Goal: Task Accomplishment & Management: Manage account settings

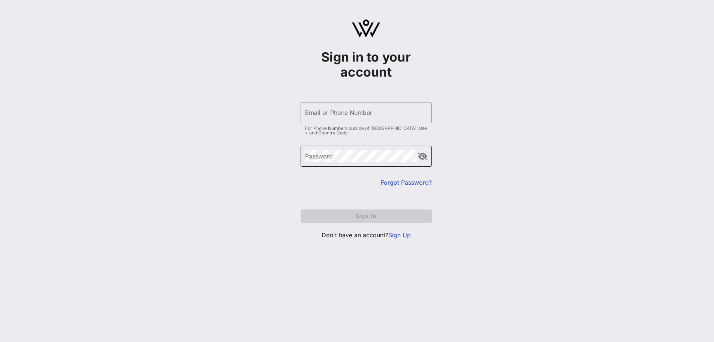
type input "[EMAIL_ADDRESS][DOMAIN_NAME]"
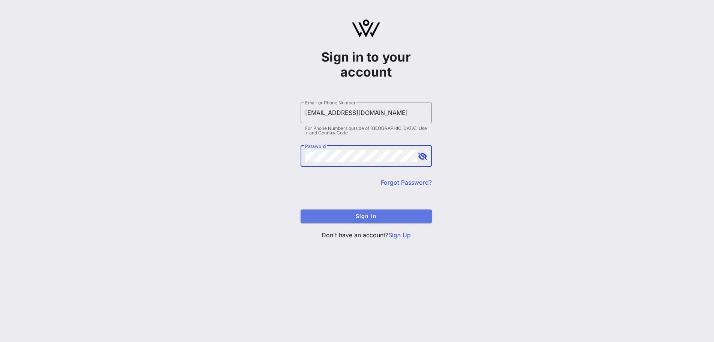
click at [358, 216] on span "Sign In" at bounding box center [366, 216] width 119 height 6
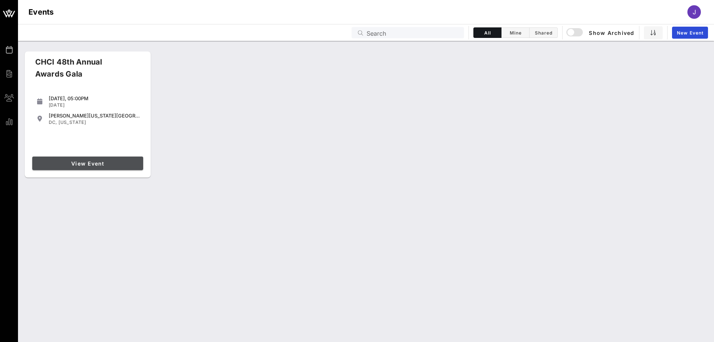
click at [91, 162] on span "View Event" at bounding box center [87, 163] width 105 height 6
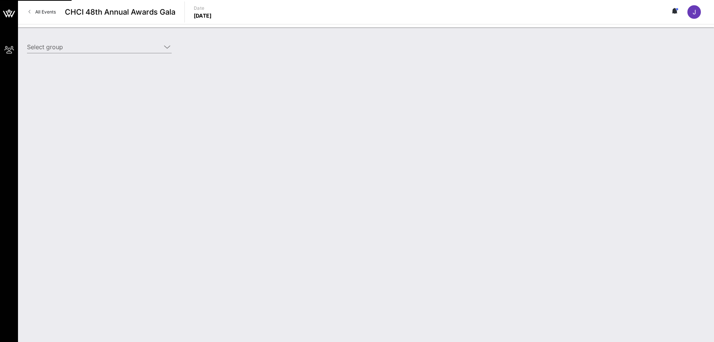
type input "League of Women Voters (League of Women Voters) [[PERSON_NAME] [PERSON_NAME], […"
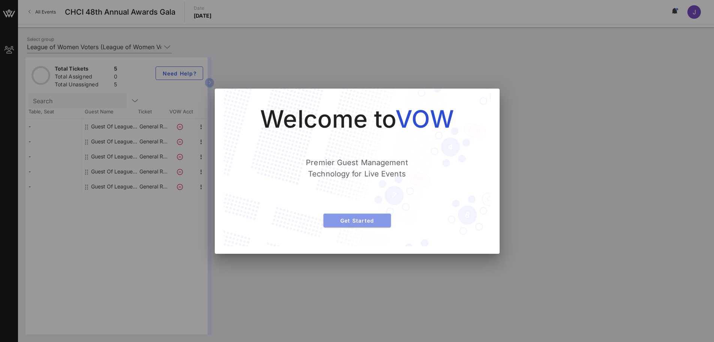
click at [380, 217] on span "Get Started" at bounding box center [357, 220] width 55 height 6
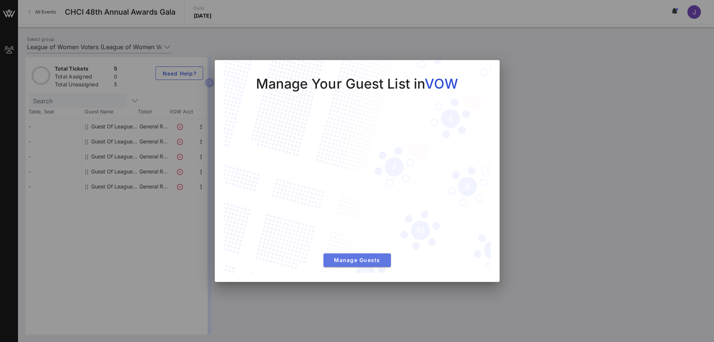
click at [377, 259] on span "Manage Guests" at bounding box center [357, 259] width 55 height 6
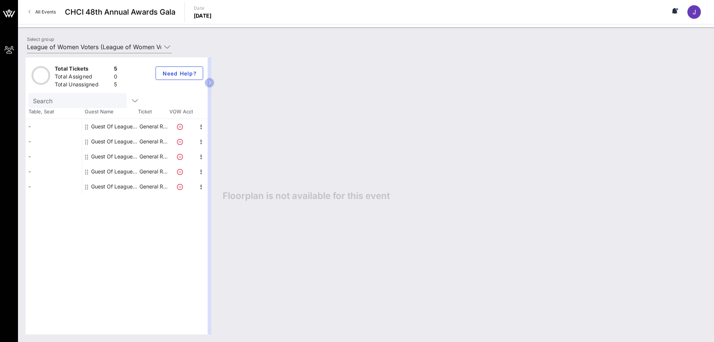
click at [46, 12] on span "All Events" at bounding box center [45, 12] width 21 height 6
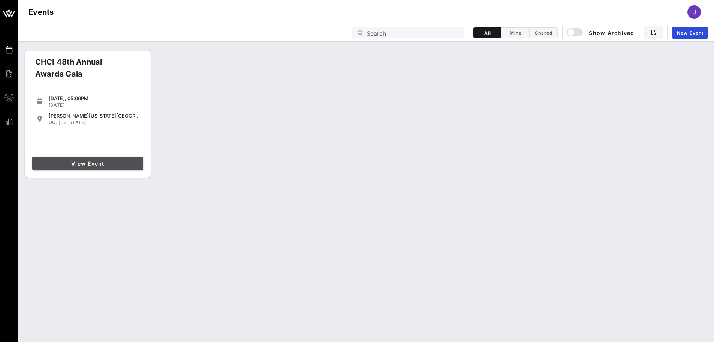
click at [108, 163] on span "View Event" at bounding box center [87, 163] width 105 height 6
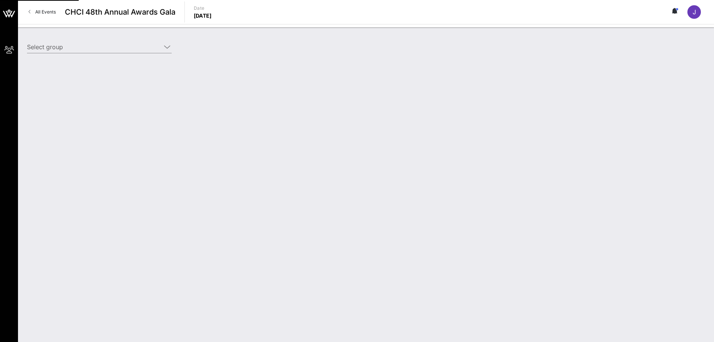
type input "League of Women Voters (League of Women Voters) [[PERSON_NAME] [PERSON_NAME], […"
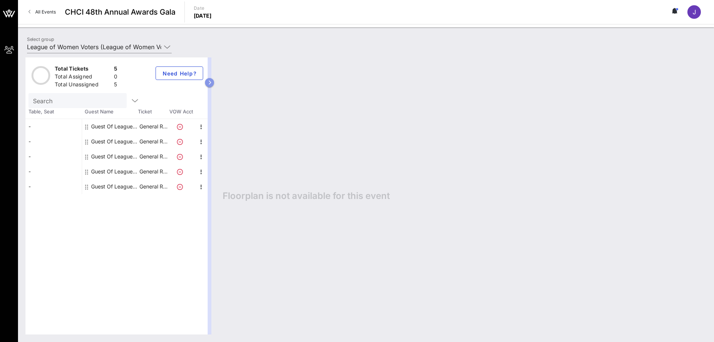
click at [208, 84] on icon "button" at bounding box center [209, 82] width 3 height 4
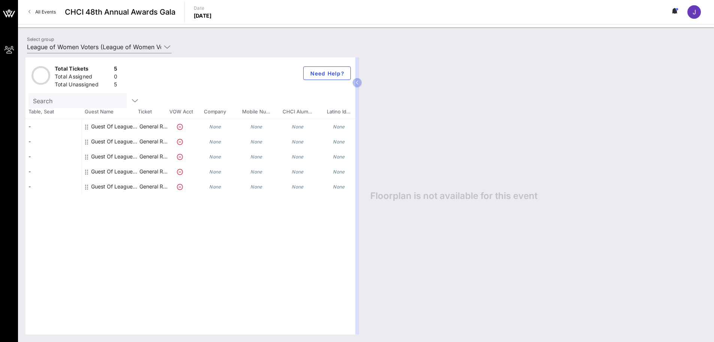
click at [214, 125] on icon "None" at bounding box center [215, 127] width 12 height 6
click at [41, 122] on div "-" at bounding box center [53, 126] width 56 height 15
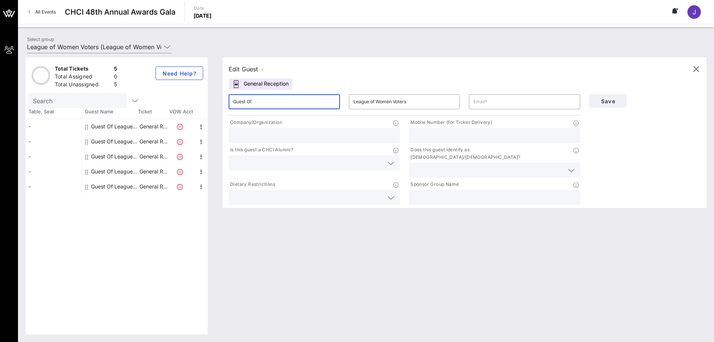
click at [282, 105] on input "Guest Of" at bounding box center [284, 102] width 102 height 12
drag, startPoint x: 257, startPoint y: 100, endPoint x: 229, endPoint y: 97, distance: 27.9
click at [229, 97] on div "​ Guest Of" at bounding box center [284, 101] width 111 height 15
type input "[PERSON_NAME]"
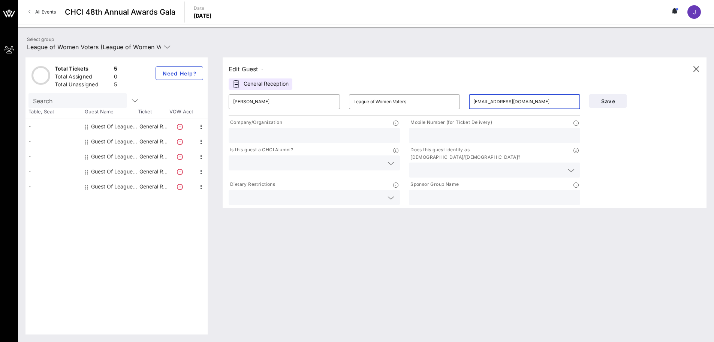
type input "[EMAIL_ADDRESS][DOMAIN_NAME]"
click at [260, 164] on input "text" at bounding box center [308, 163] width 150 height 10
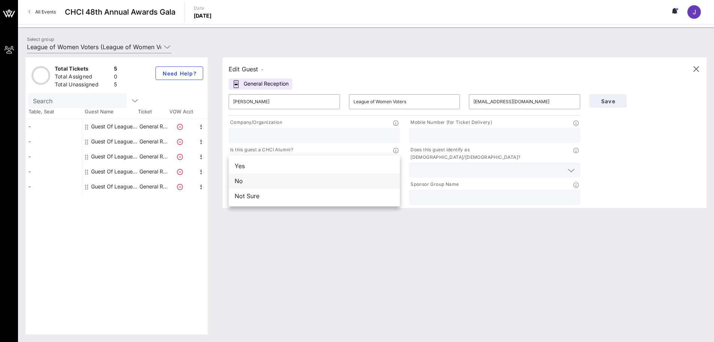
click at [276, 177] on div "No" at bounding box center [314, 180] width 171 height 15
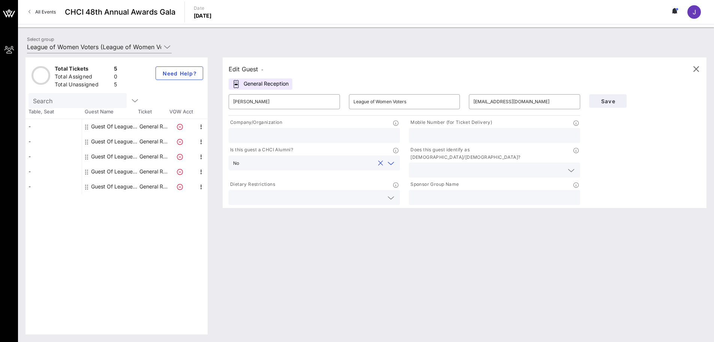
click at [438, 192] on input "text" at bounding box center [495, 197] width 162 height 10
click at [386, 193] on div at bounding box center [390, 197] width 10 height 9
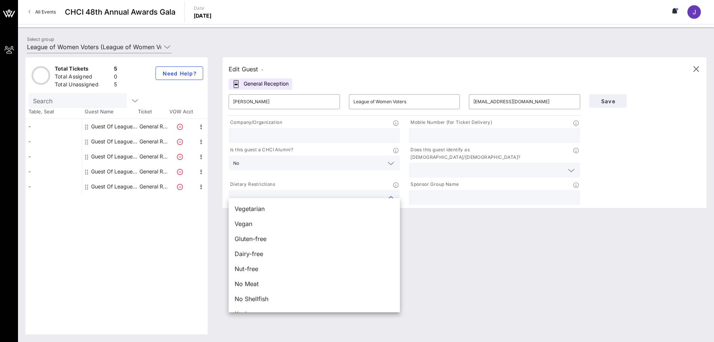
click at [448, 246] on div "Edit Guest - General Reception ​ [PERSON_NAME] ​ League of Women Voters ​ [EMAI…" at bounding box center [461, 195] width 492 height 277
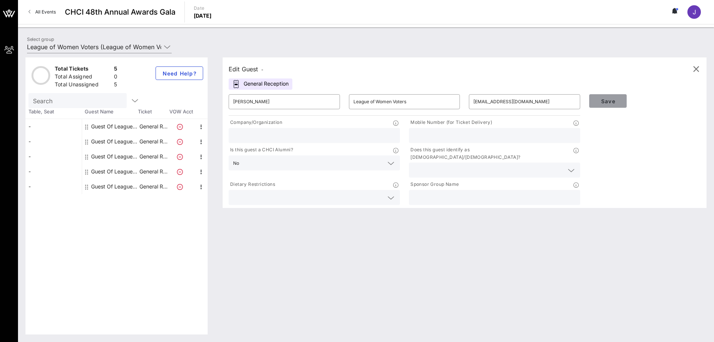
click at [620, 98] on span "Save" at bounding box center [607, 101] width 25 height 6
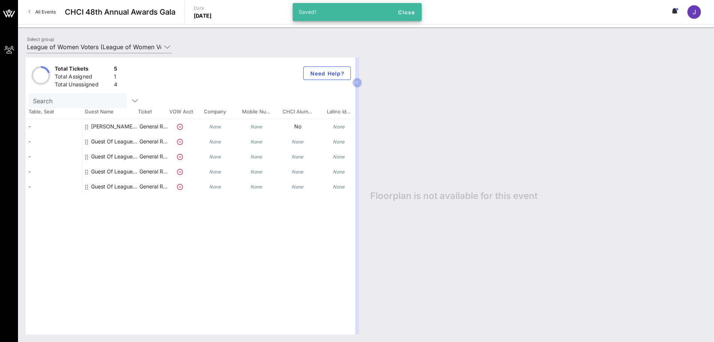
click at [118, 139] on div "Guest Of League of Women Voters" at bounding box center [114, 141] width 47 height 15
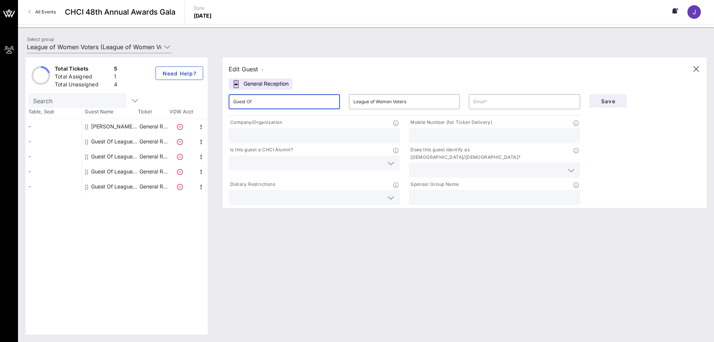
click at [247, 103] on input "Guest Of" at bounding box center [284, 102] width 102 height 12
type input "[PERSON_NAME] [PERSON_NAME]"
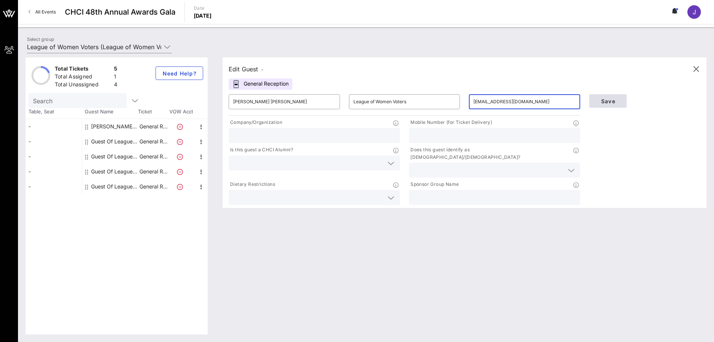
type input "[EMAIL_ADDRESS][DOMAIN_NAME]"
click at [612, 98] on span "Save" at bounding box center [607, 101] width 25 height 6
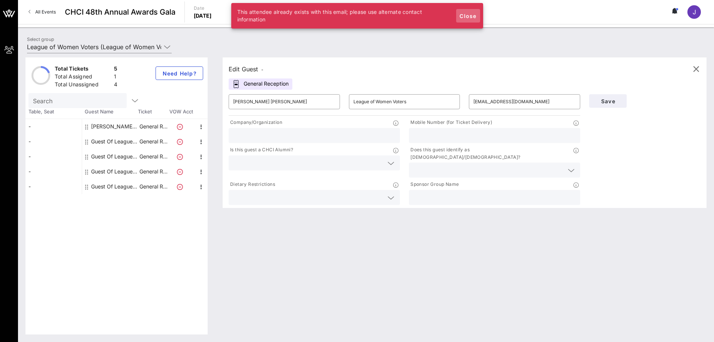
click at [466, 15] on span "Close" at bounding box center [468, 16] width 18 height 6
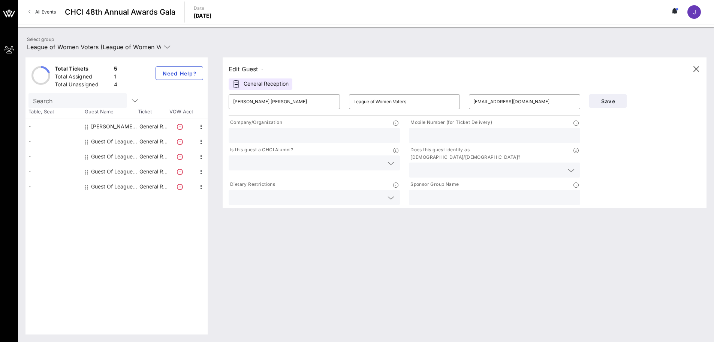
click at [249, 68] on div "Edit Guest -" at bounding box center [246, 69] width 35 height 10
click at [389, 193] on icon at bounding box center [391, 197] width 7 height 9
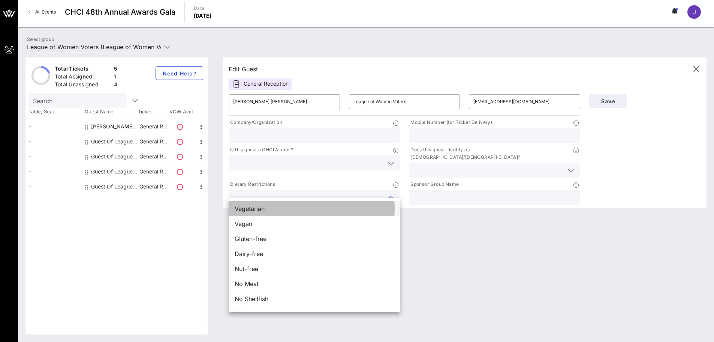
click at [299, 210] on div "Vegetarian" at bounding box center [314, 208] width 171 height 15
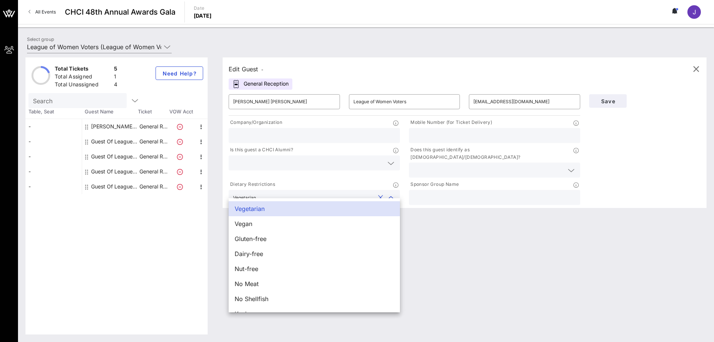
click at [508, 264] on div "Edit Guest - General Reception ​ [PERSON_NAME] [PERSON_NAME] ​ League of Women …" at bounding box center [461, 195] width 492 height 277
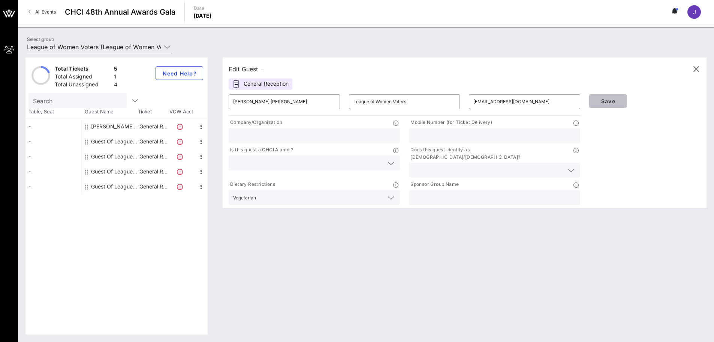
click at [614, 100] on span "Save" at bounding box center [607, 101] width 25 height 6
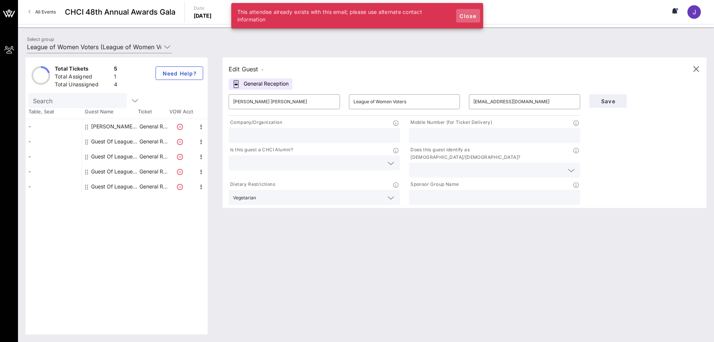
click at [464, 16] on span "Close" at bounding box center [468, 16] width 18 height 6
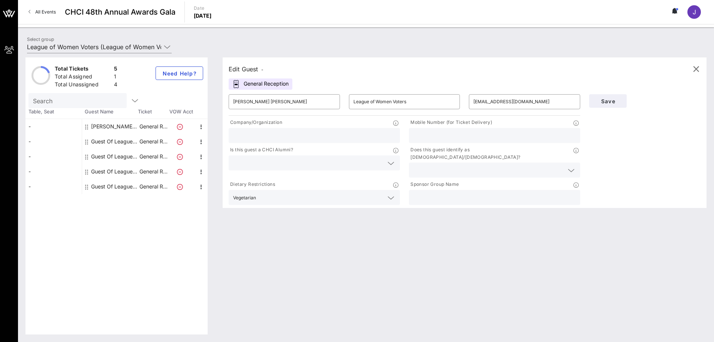
click at [113, 186] on div "Guest Of League of Women Voters" at bounding box center [114, 186] width 47 height 15
type input "Guest Of"
click at [106, 168] on div "Guest Of League of Women Voters" at bounding box center [114, 171] width 47 height 15
click at [101, 137] on div "Guest Of League of Women Voters" at bounding box center [114, 141] width 47 height 15
click at [237, 107] on input "Guest Of" at bounding box center [284, 102] width 102 height 12
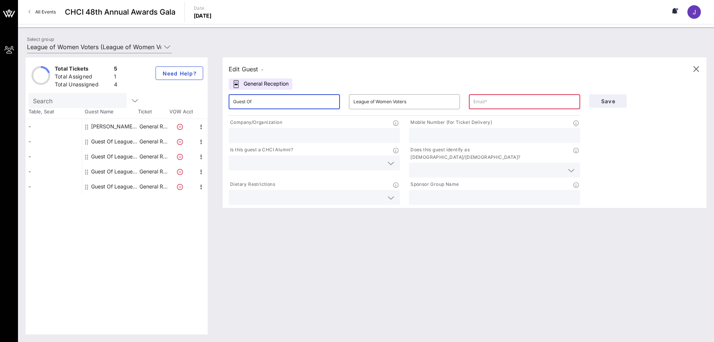
click at [240, 103] on input "Guest Of" at bounding box center [284, 102] width 102 height 12
type input "[PERSON_NAME]"
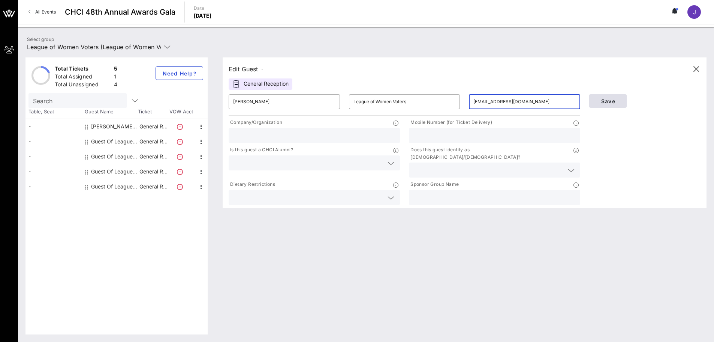
type input "[EMAIL_ADDRESS][DOMAIN_NAME]"
click at [613, 102] on span "Save" at bounding box center [607, 101] width 25 height 6
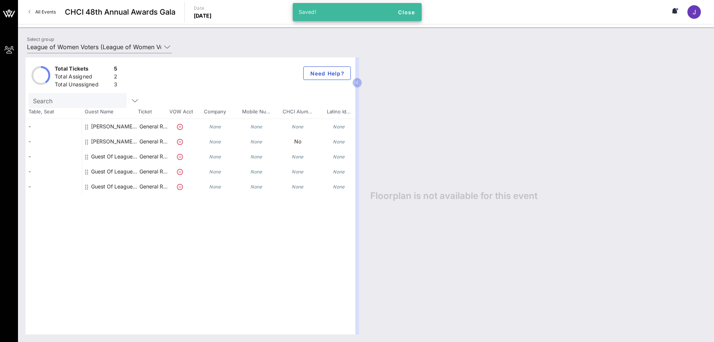
click at [106, 155] on div "Guest Of League of Women Voters" at bounding box center [114, 156] width 47 height 15
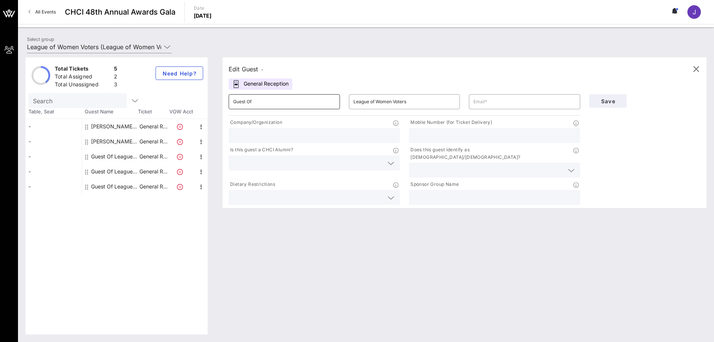
click at [256, 101] on input "Guest Of" at bounding box center [284, 102] width 102 height 12
drag, startPoint x: 256, startPoint y: 101, endPoint x: 225, endPoint y: 98, distance: 31.2
click at [225, 98] on div "​ Guest Of" at bounding box center [284, 102] width 120 height 24
type input "[PERSON_NAME]"
click at [550, 98] on input "text" at bounding box center [525, 102] width 102 height 12
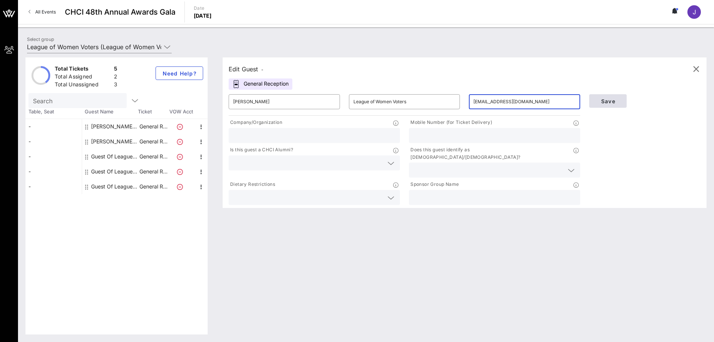
type input "[EMAIL_ADDRESS][DOMAIN_NAME]"
click at [605, 98] on span "Save" at bounding box center [607, 101] width 25 height 6
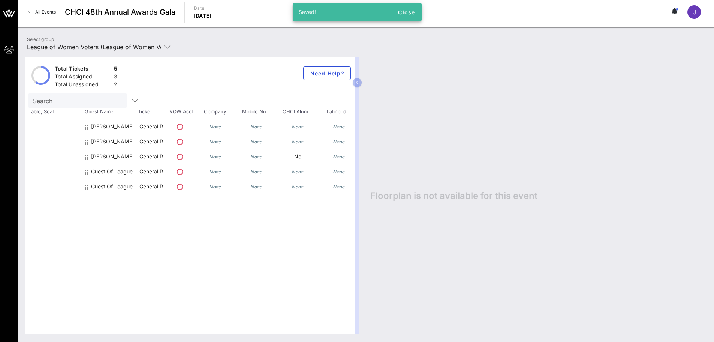
click at [114, 169] on div "Guest Of League of Women Voters" at bounding box center [114, 171] width 47 height 15
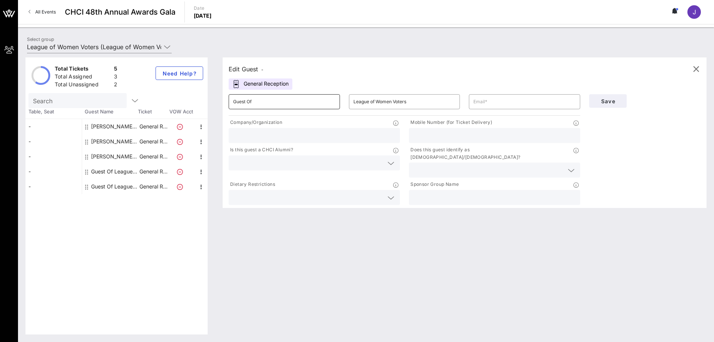
click at [250, 102] on input "Guest Of" at bounding box center [284, 102] width 102 height 12
type input "[PERSON_NAME]"
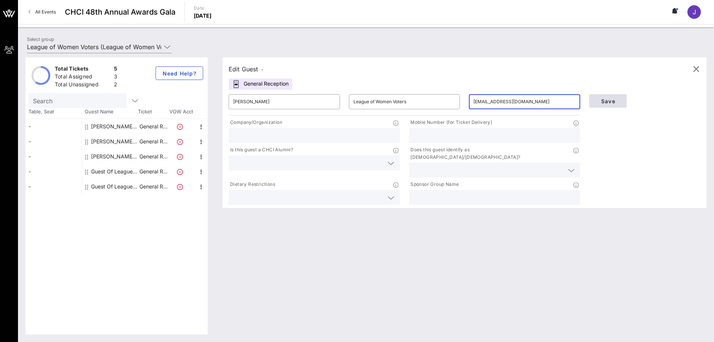
type input "[EMAIL_ADDRESS][DOMAIN_NAME]"
click at [609, 101] on span "Save" at bounding box center [607, 101] width 25 height 6
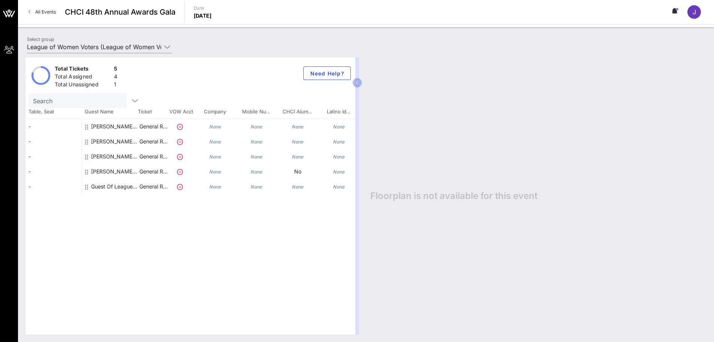
click at [123, 183] on div "Guest Of League of Women Voters" at bounding box center [114, 186] width 47 height 15
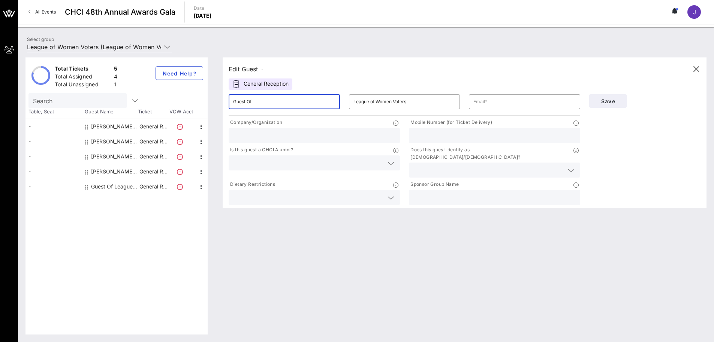
click at [267, 96] on input "Guest Of" at bounding box center [284, 102] width 102 height 12
type input "G"
type input "[PERSON_NAME]"
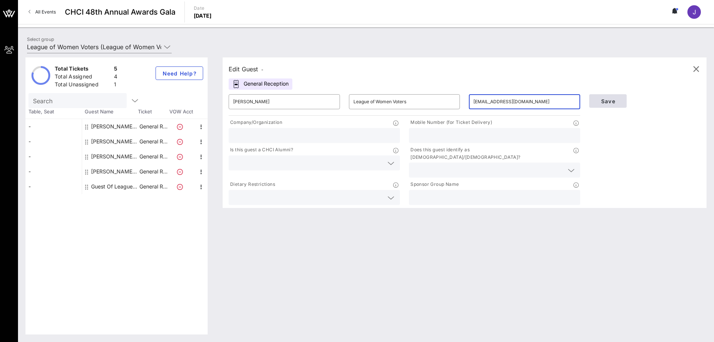
type input "[EMAIL_ADDRESS][DOMAIN_NAME]"
click at [602, 98] on span "Save" at bounding box center [607, 101] width 25 height 6
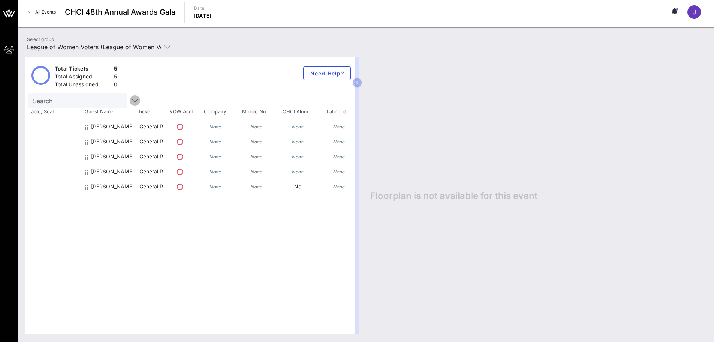
click at [130, 102] on icon "button" at bounding box center [134, 100] width 9 height 9
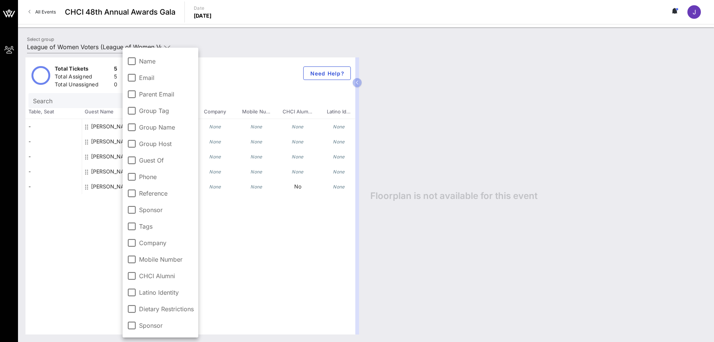
click at [146, 61] on label "Name" at bounding box center [166, 60] width 55 height 7
click at [39, 119] on div "-" at bounding box center [53, 126] width 56 height 15
